Goal: Information Seeking & Learning: Learn about a topic

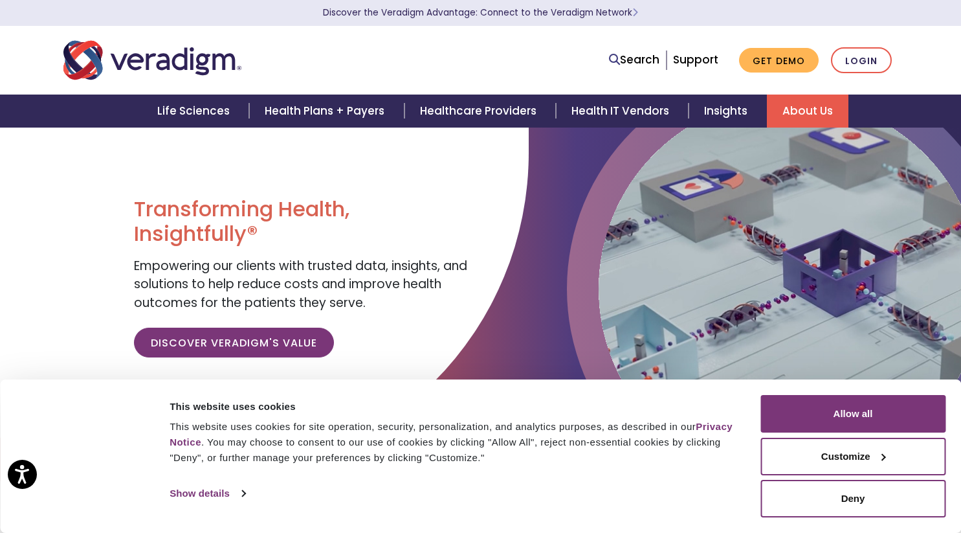
drag, startPoint x: 801, startPoint y: 110, endPoint x: 791, endPoint y: 113, distance: 10.8
click at [801, 110] on link "About Us" at bounding box center [808, 110] width 82 height 33
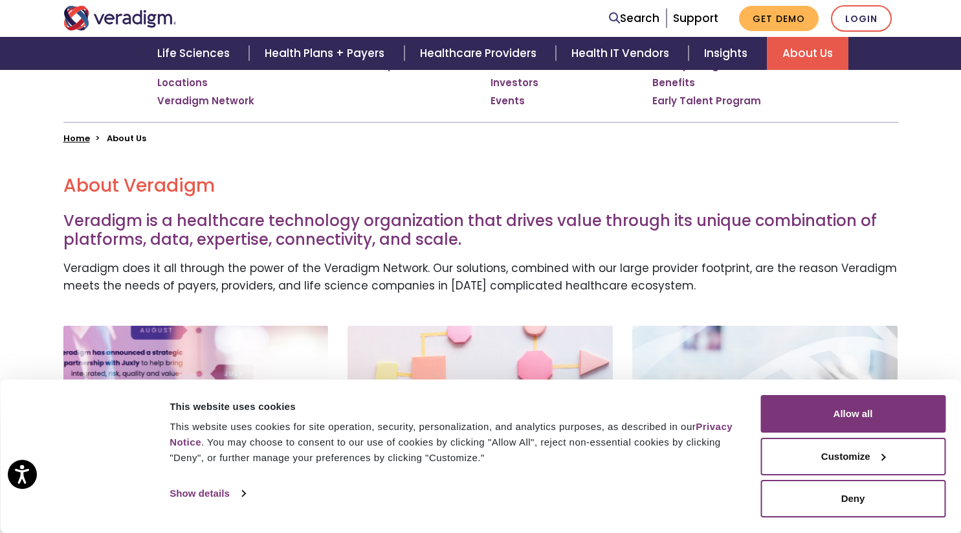
scroll to position [300, 0]
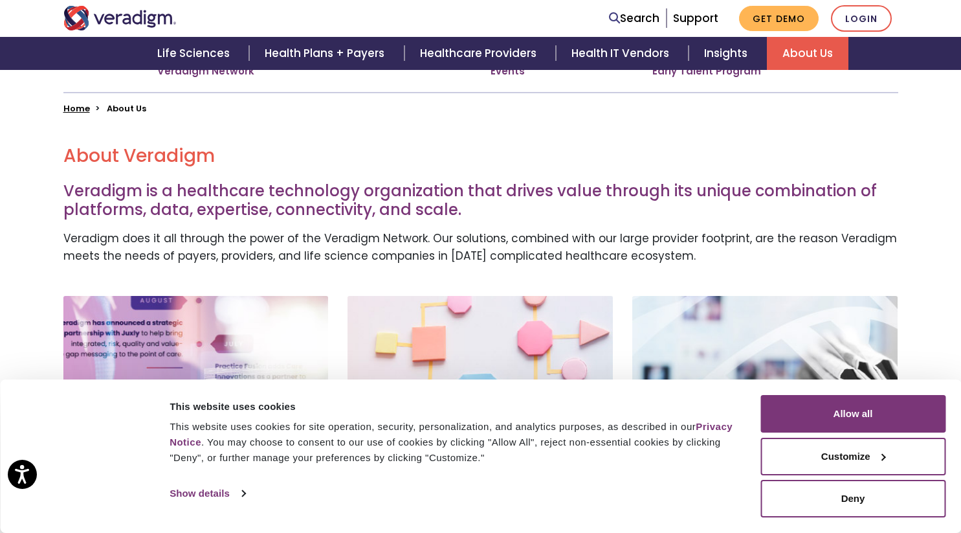
click at [885, 454] on button "Customize" at bounding box center [852, 457] width 185 height 38
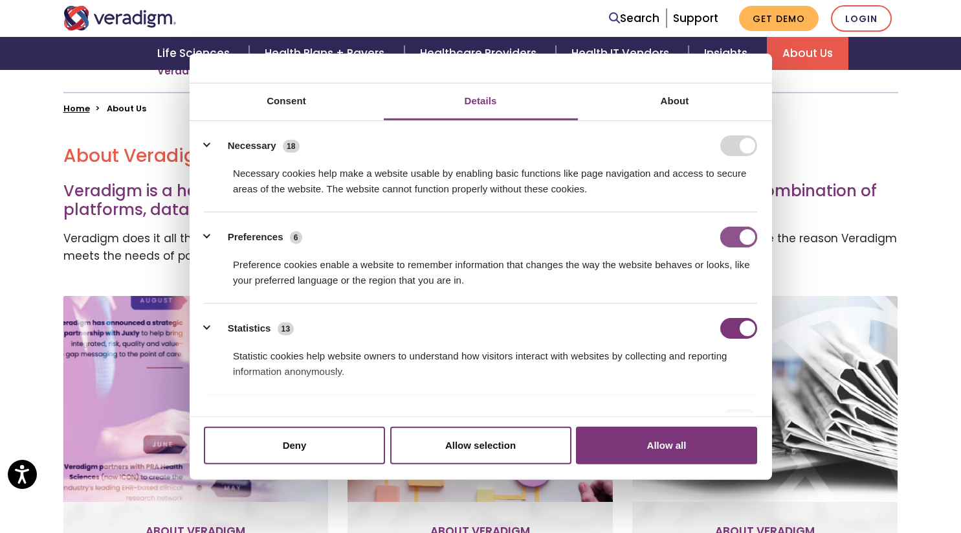
click at [739, 232] on input "Preferences" at bounding box center [738, 237] width 37 height 21
checkbox input "false"
click at [742, 326] on input "Statistics" at bounding box center [738, 328] width 37 height 21
checkbox input "false"
click at [455, 441] on button "Allow selection" at bounding box center [480, 446] width 181 height 38
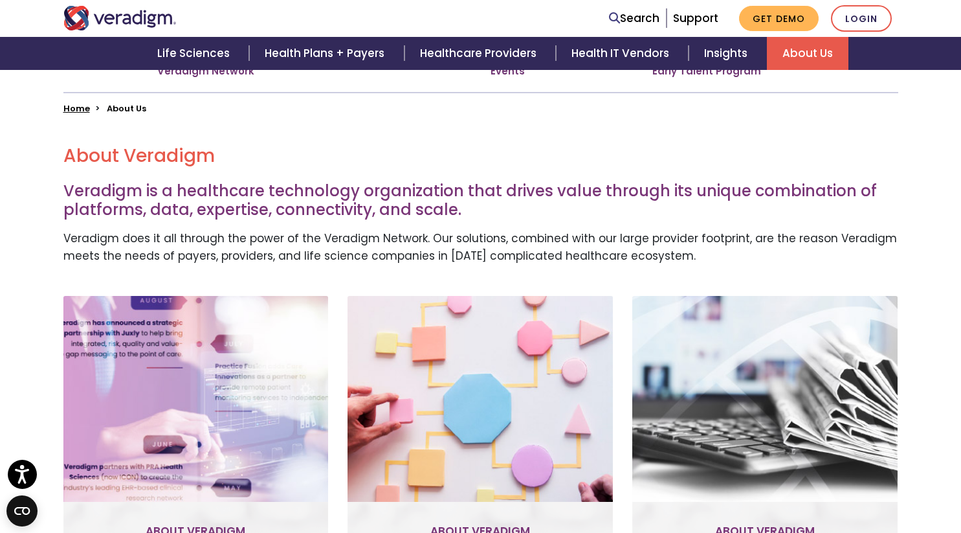
click at [127, 111] on li "About Us" at bounding box center [126, 108] width 39 height 12
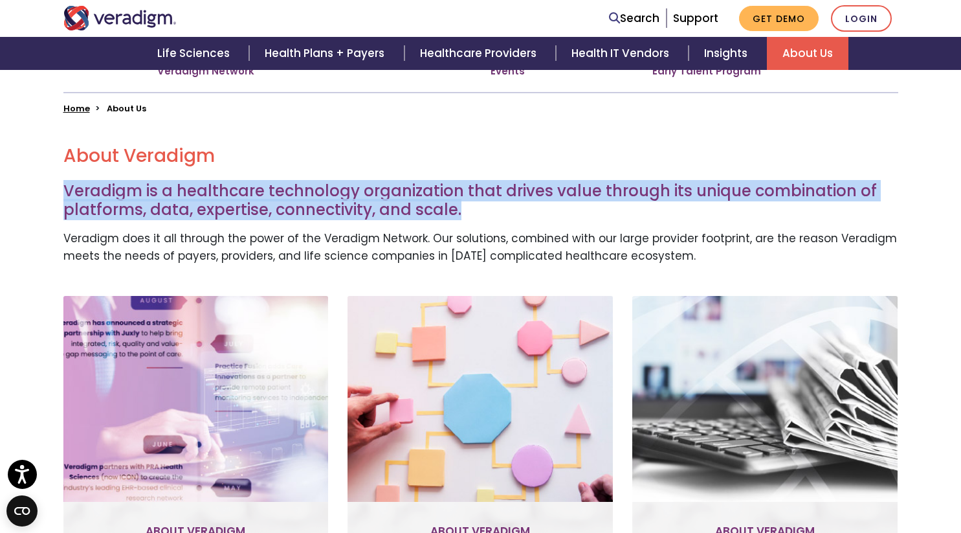
drag, startPoint x: 64, startPoint y: 189, endPoint x: 465, endPoint y: 219, distance: 402.4
click at [466, 219] on h3 "Veradigm is a healthcare technology organization that drives value through its …" at bounding box center [480, 201] width 835 height 38
copy h3 "Veradigm is a healthcare technology organization that drives value through its …"
